Goal: Information Seeking & Learning: Learn about a topic

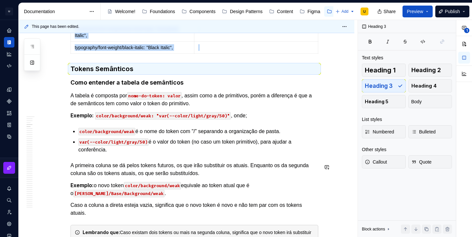
scroll to position [5403, 0]
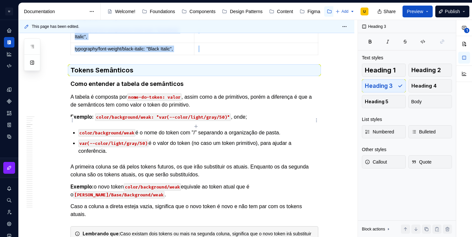
click at [229, 52] on p at bounding box center [256, 49] width 116 height 7
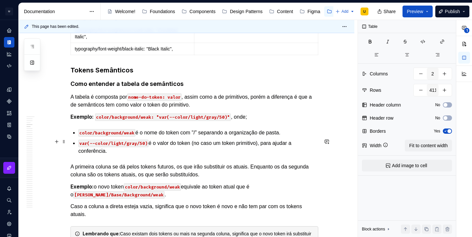
click at [227, 75] on h3 "Tokens Semânticos" at bounding box center [195, 70] width 248 height 9
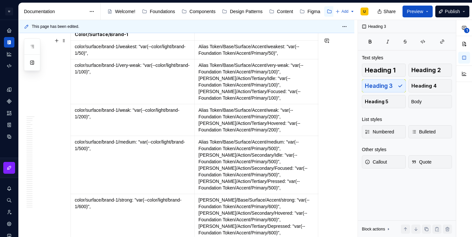
scroll to position [5719, 0]
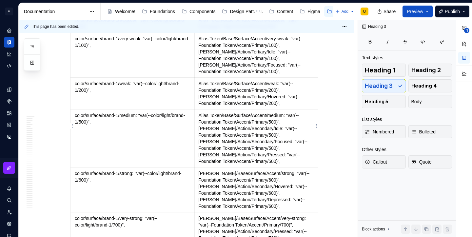
type textarea "*"
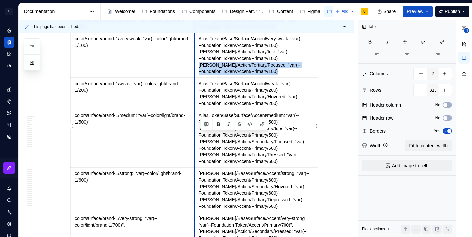
drag, startPoint x: 288, startPoint y: 143, endPoint x: 196, endPoint y: 136, distance: 91.8
click at [196, 78] on td "[PERSON_NAME]/Base/Surface/Accent/very-weak: "var(--Foundation Token/Accent/Pri…" at bounding box center [257, 55] width 124 height 45
click at [252, 123] on button "button" at bounding box center [250, 124] width 9 height 9
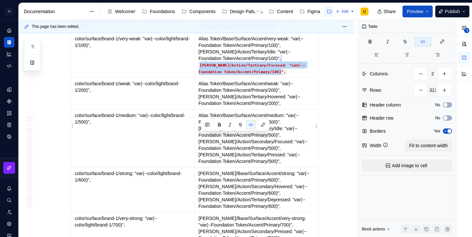
click at [258, 75] on code "[PERSON_NAME]/Action/Tertiary/Focused: "var(--Foundation Token/Accent/Primary/1…" at bounding box center [252, 68] width 107 height 13
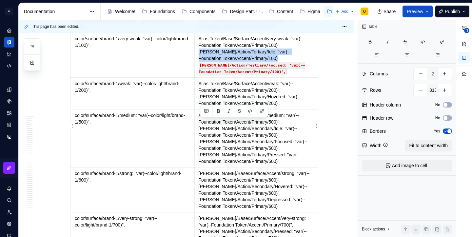
drag, startPoint x: 263, startPoint y: 128, endPoint x: 200, endPoint y: 124, distance: 63.1
click at [200, 78] on td "[PERSON_NAME]/Base/Surface/Accent/very-weak: "var(--Foundation Token/Accent/Pri…" at bounding box center [257, 55] width 124 height 45
click at [249, 111] on button "button" at bounding box center [250, 111] width 9 height 9
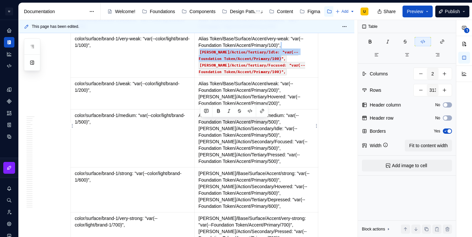
click at [273, 75] on code "[PERSON_NAME]/Action/Tertiary/Focused: "var(--Foundation Token/Accent/Primary/1…" at bounding box center [252, 68] width 107 height 13
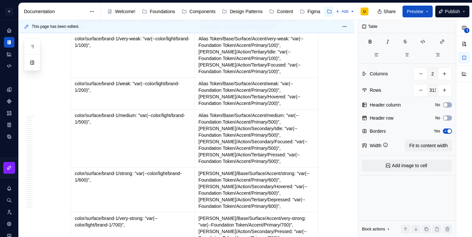
click at [291, 75] on p "[PERSON_NAME]/Base/Surface/Accent/very-weak: "var(--Foundation Token/Accent/Pri…" at bounding box center [257, 54] width 116 height 39
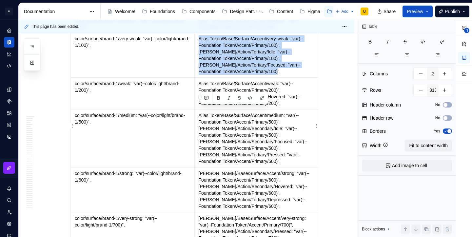
click at [253, 75] on p "[PERSON_NAME]/Base/Surface/Accent/very-weak: "var(--Foundation Token/Accent/Pri…" at bounding box center [257, 54] width 116 height 39
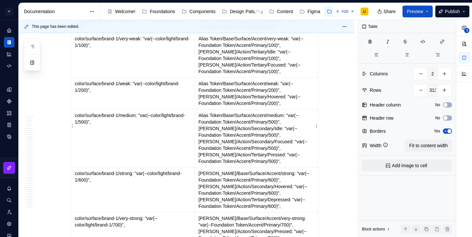
click at [200, 75] on p "[PERSON_NAME]/Base/Surface/Accent/very-weak: "var(--Foundation Token/Accent/Pri…" at bounding box center [257, 54] width 116 height 39
click at [250, 75] on p "[PERSON_NAME]/Base/Surface/Accent/very-weak: "var(--Foundation Token/Accent/Pri…" at bounding box center [257, 54] width 116 height 39
click at [445, 133] on icon "button" at bounding box center [445, 131] width 5 height 4
click at [445, 133] on span "button" at bounding box center [446, 131] width 4 height 4
click at [272, 75] on p "[PERSON_NAME]/Base/Surface/Accent/very-weak: "var(--Foundation Token/Accent/Pri…" at bounding box center [257, 54] width 116 height 39
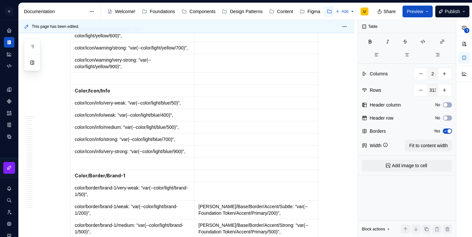
scroll to position [9393, 0]
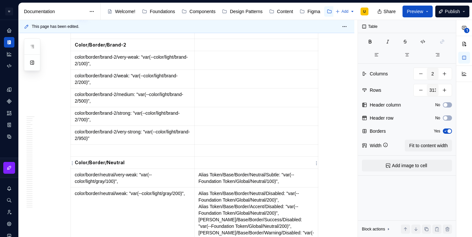
drag, startPoint x: 174, startPoint y: 159, endPoint x: 226, endPoint y: 160, distance: 52.2
type textarea "*"
